Goal: Book appointment/travel/reservation

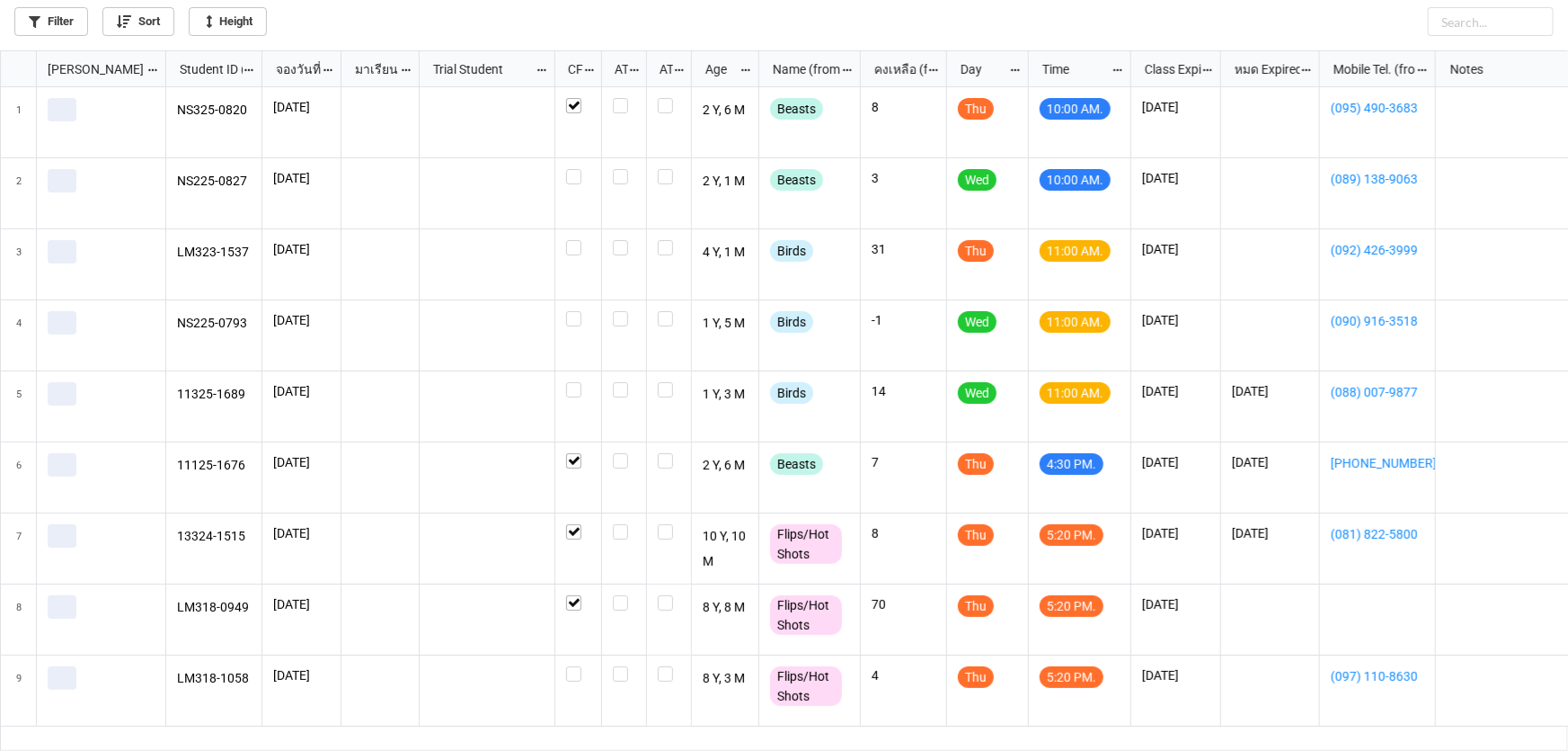
scroll to position [691, 1557]
click at [1015, 165] on icon "grid" at bounding box center [1018, 169] width 14 height 14
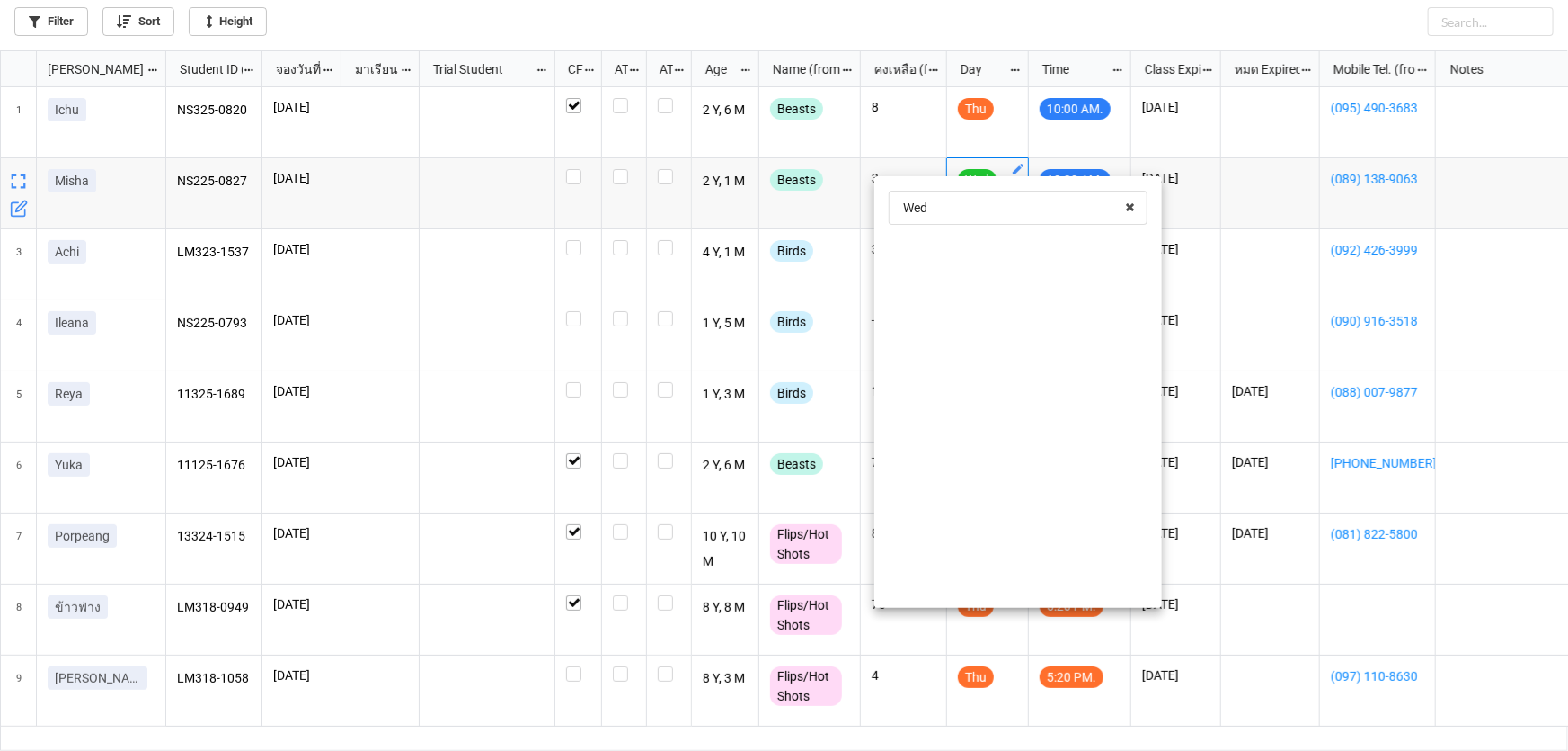
click at [1011, 171] on div at bounding box center [784, 375] width 1568 height 751
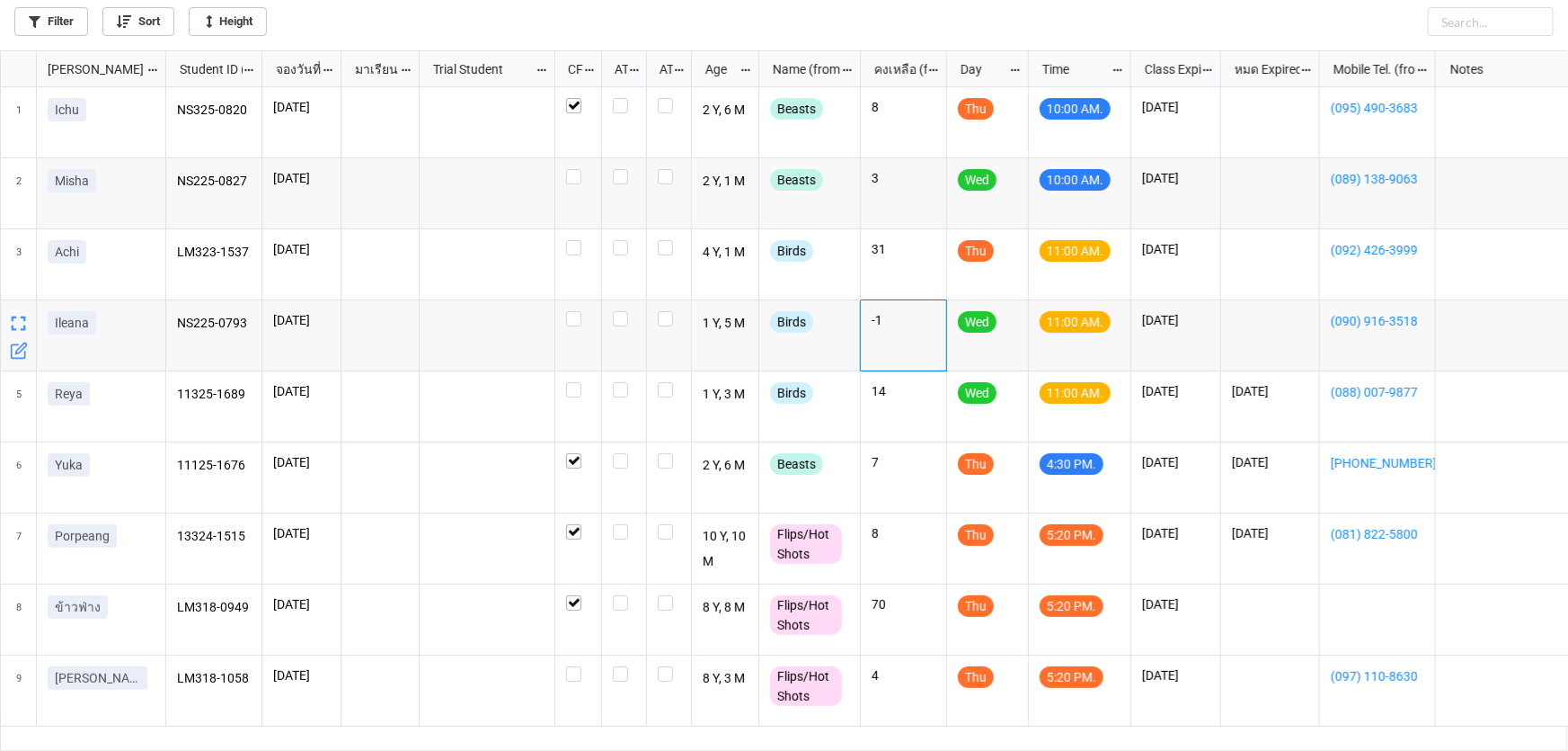
click at [944, 340] on div "-1" at bounding box center [904, 336] width 86 height 71
click at [1016, 314] on icon "grid" at bounding box center [1018, 311] width 11 height 11
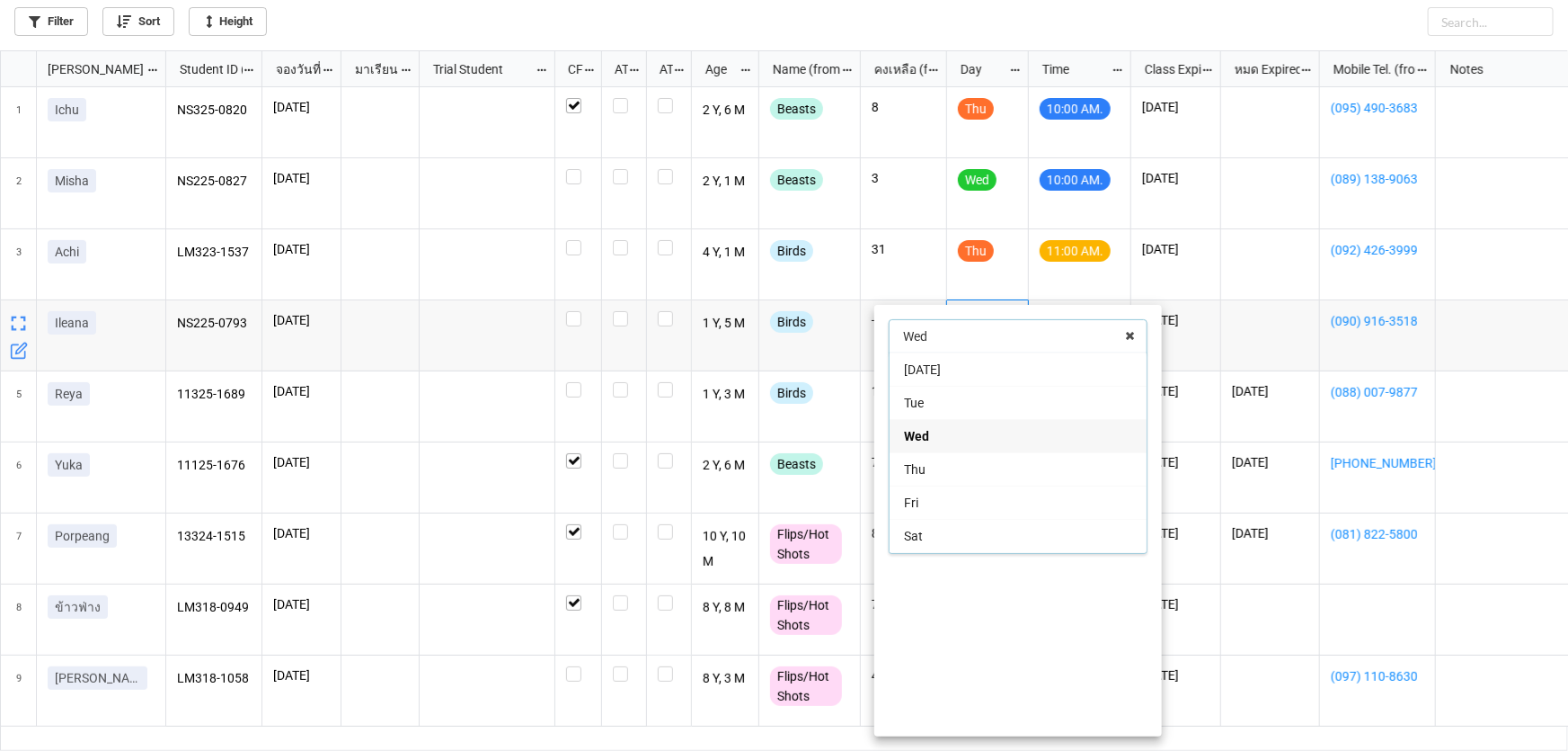
click at [940, 467] on div "Thu" at bounding box center [1018, 468] width 257 height 34
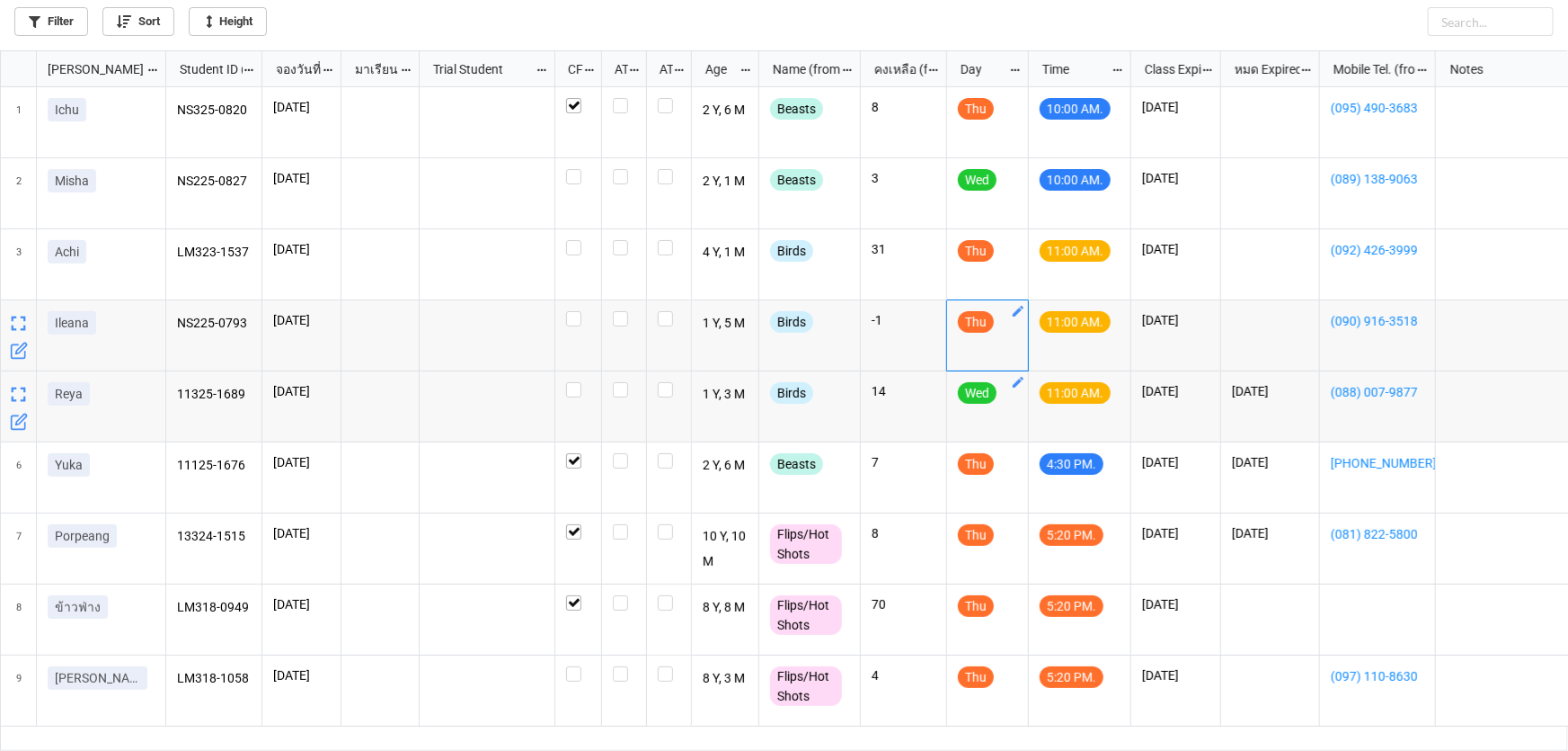
click at [1014, 383] on icon "grid" at bounding box center [1018, 382] width 14 height 14
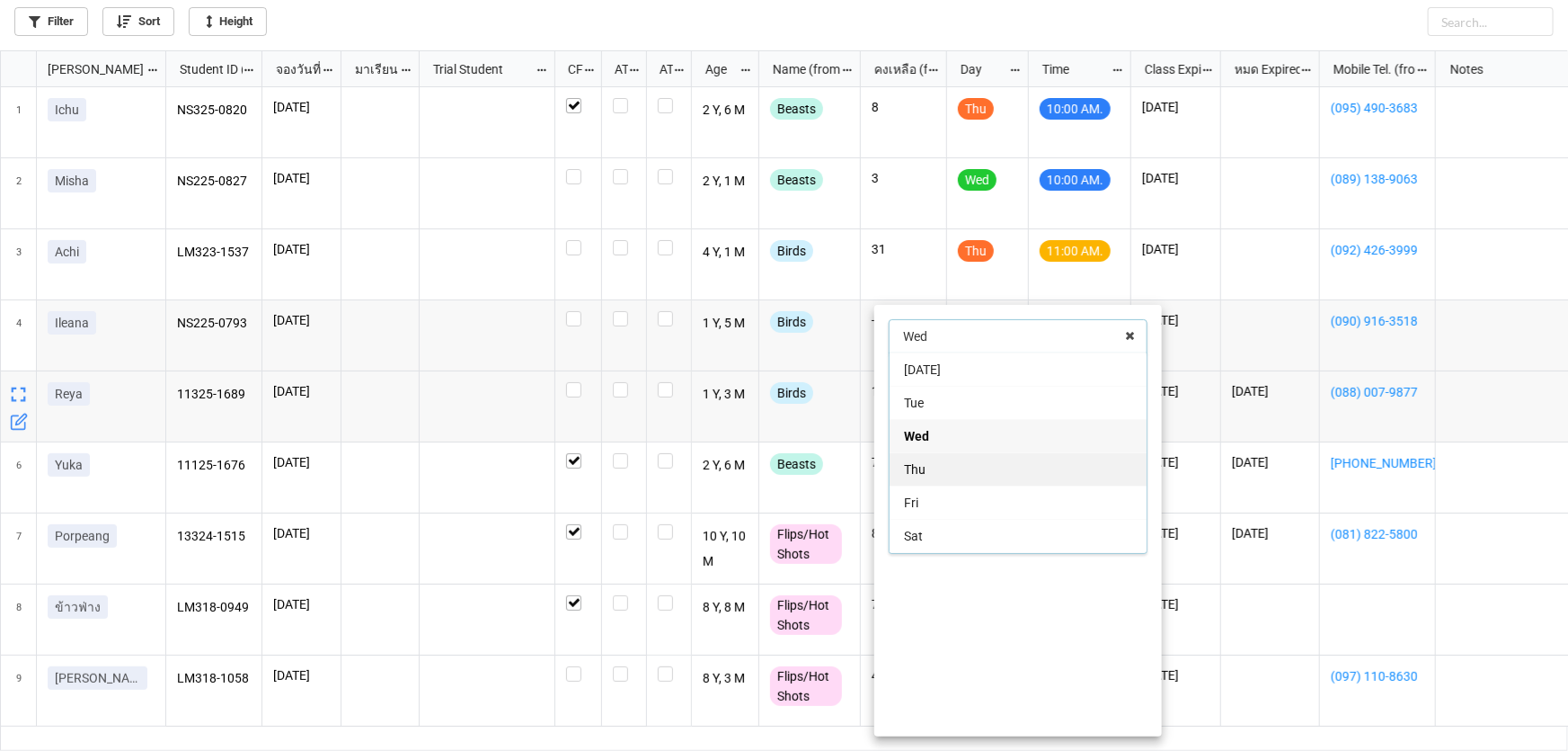
click at [941, 477] on div "Thu" at bounding box center [1018, 468] width 257 height 34
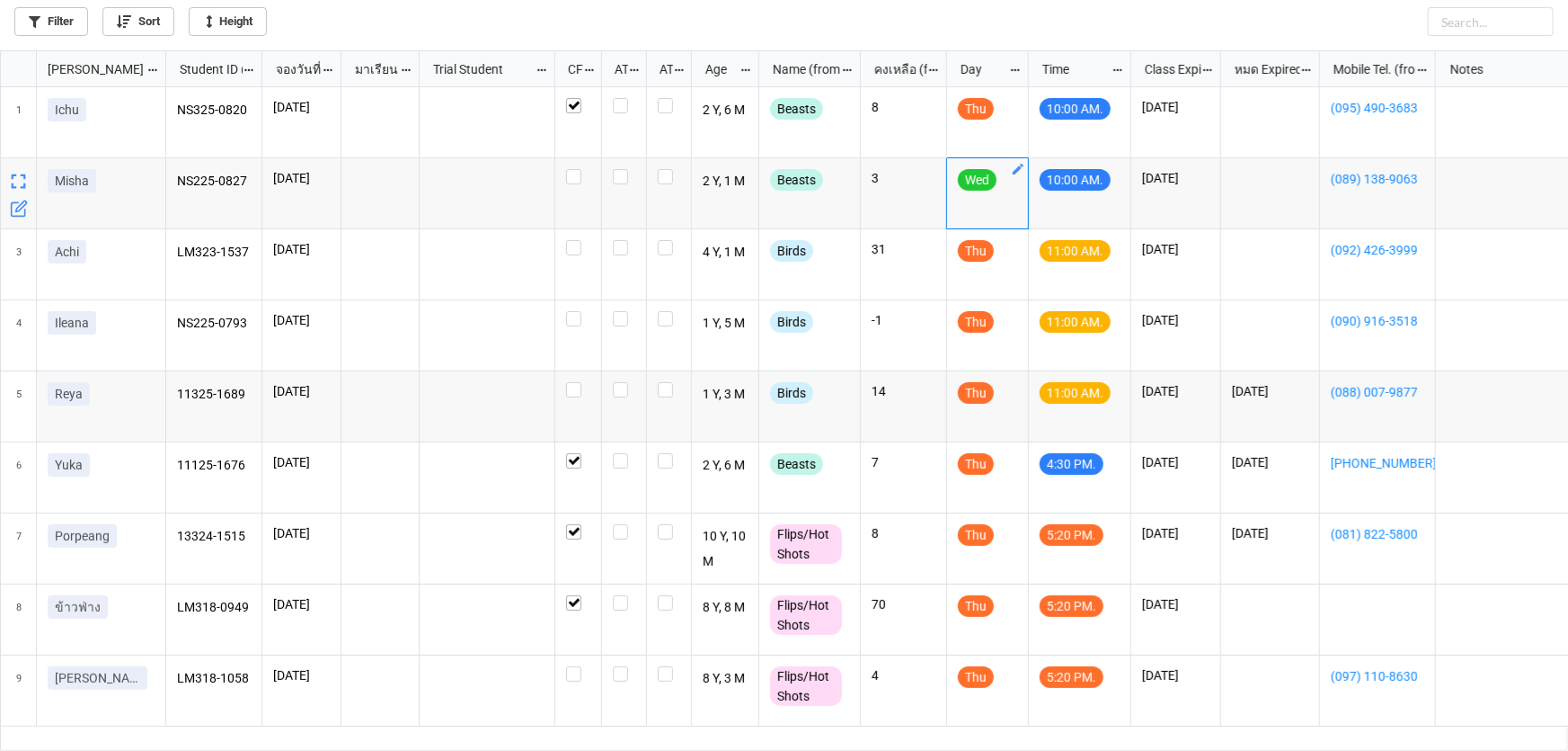
click at [1017, 168] on icon "grid" at bounding box center [1018, 169] width 14 height 14
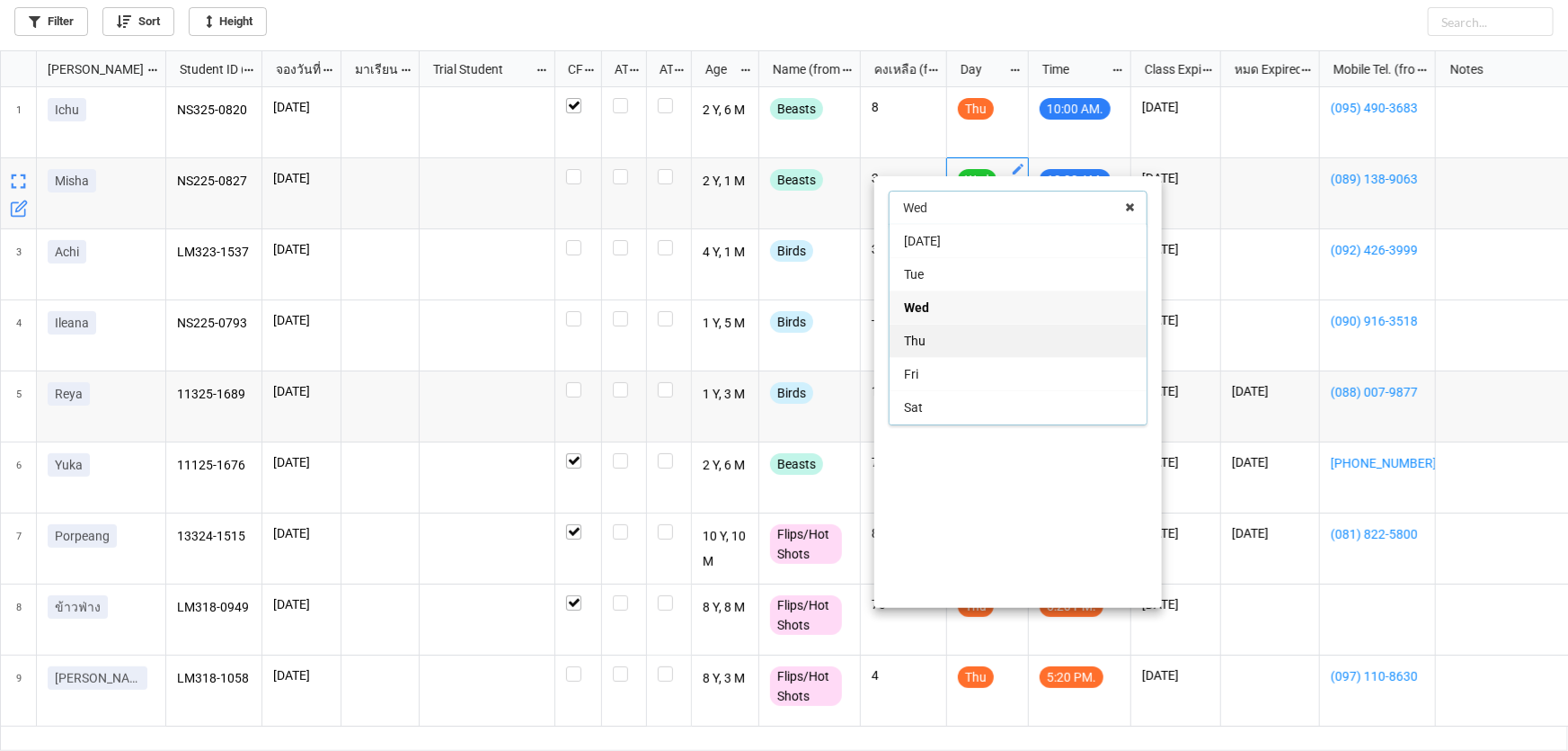
click at [938, 337] on div "Thu" at bounding box center [1018, 340] width 257 height 34
